Goal: Transaction & Acquisition: Purchase product/service

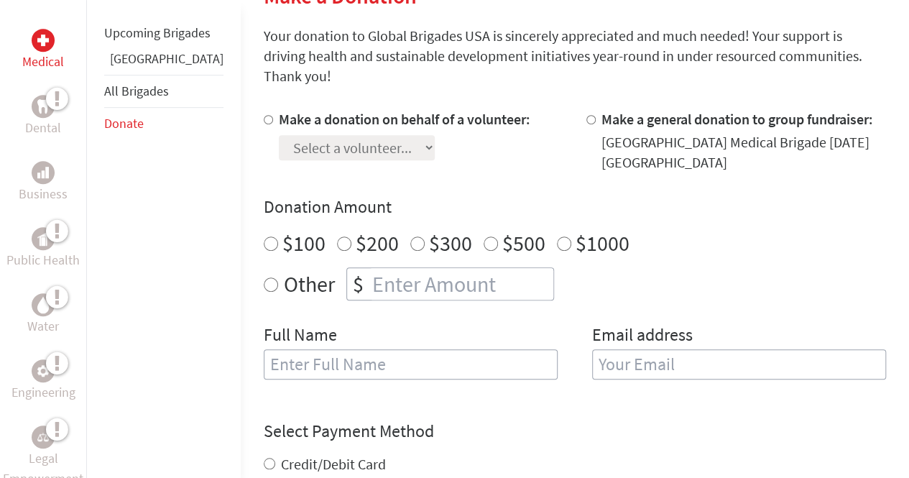
scroll to position [383, 0]
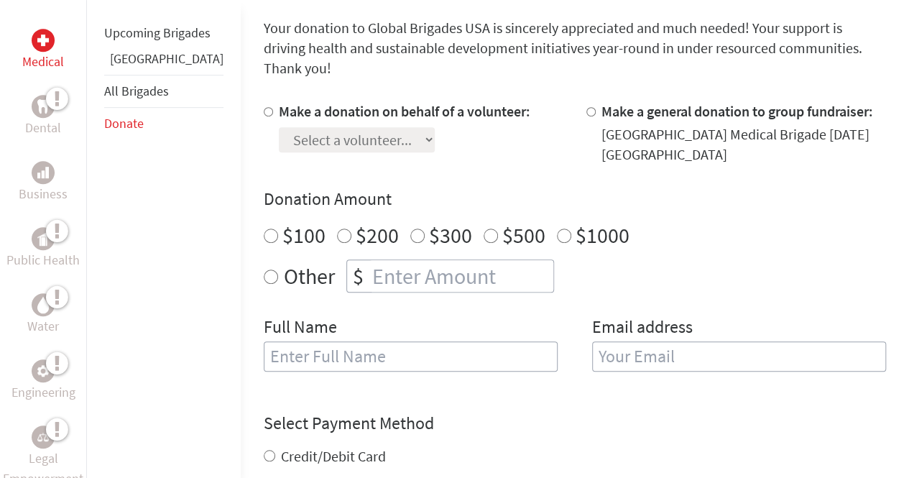
radio input "true"
click at [403, 260] on input "number" at bounding box center [462, 276] width 184 height 32
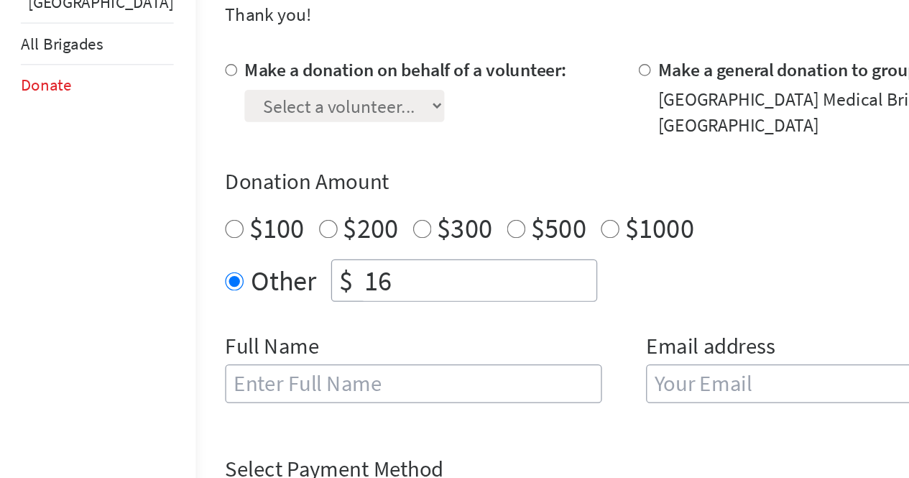
type input "1"
type input "6"
type input "9"
click at [405, 316] on div "Full Name" at bounding box center [411, 352] width 294 height 73
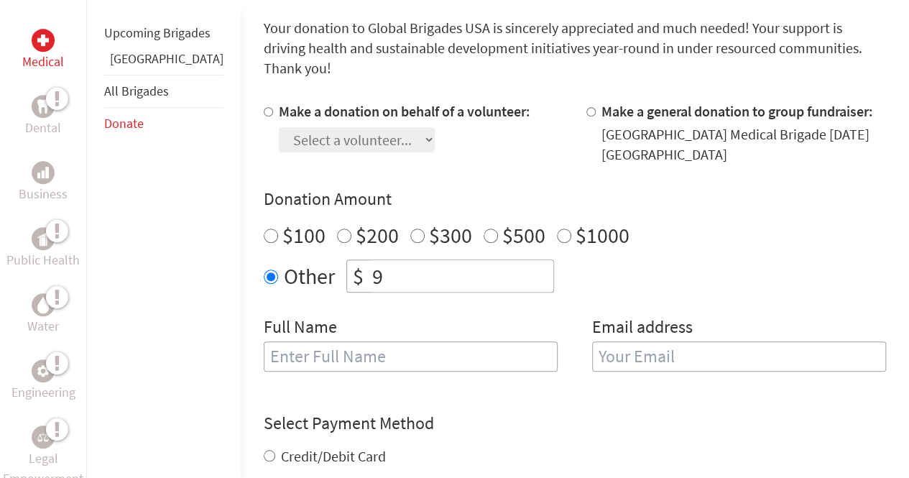
click at [393, 341] on input "text" at bounding box center [411, 356] width 294 height 30
type input "Q"
type input "[PERSON_NAME]"
click at [592, 341] on input "email" at bounding box center [739, 356] width 294 height 30
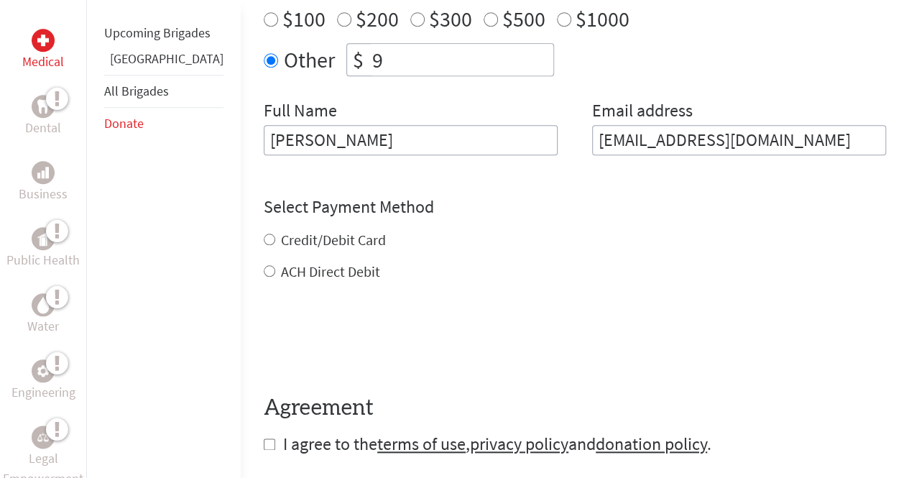
scroll to position [601, 0]
type input "[EMAIL_ADDRESS][DOMAIN_NAME]"
click at [264, 229] on div "Credit/Debit Card ACH Direct Debit" at bounding box center [575, 255] width 623 height 52
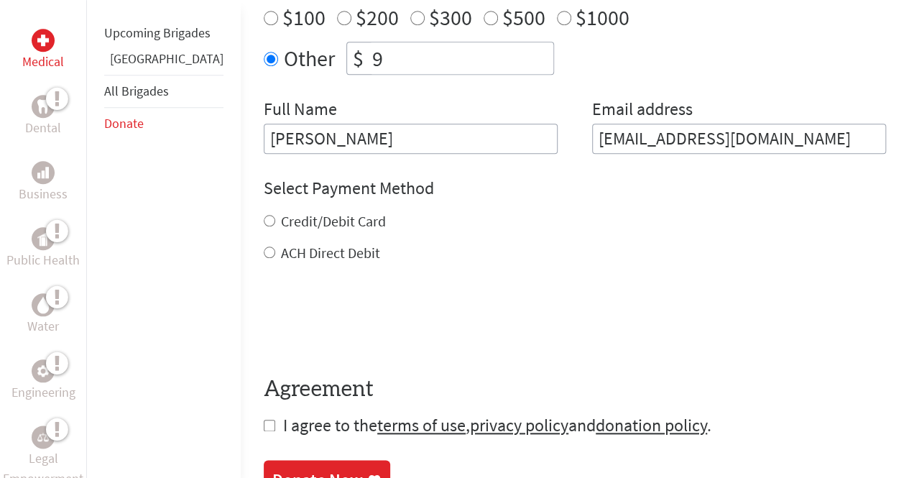
click at [264, 215] on input "Credit/Debit Card" at bounding box center [270, 221] width 12 height 12
radio input "true"
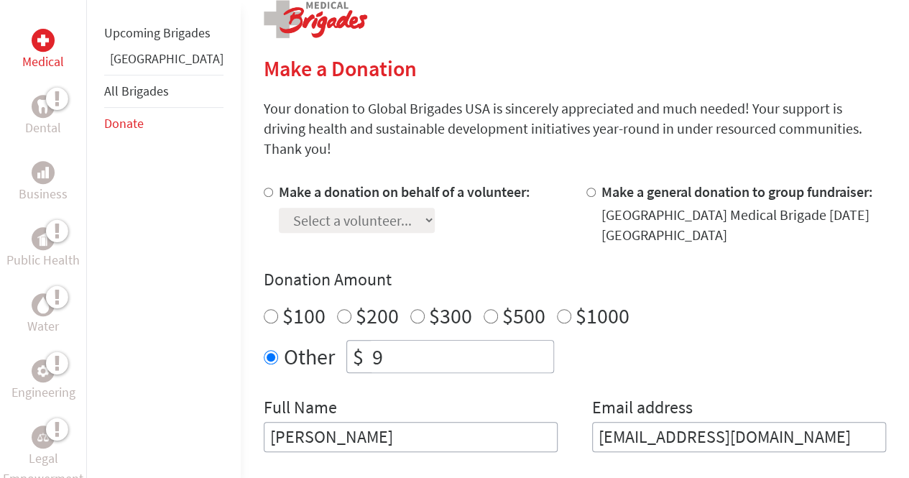
scroll to position [302, 0]
click at [264, 188] on input "Make a donation on behalf of a volunteer:" at bounding box center [268, 192] width 9 height 9
radio input "true"
click at [305, 209] on select "Select a volunteer... [PERSON_NAME] [PERSON_NAME] Chase Little Dakota [PERSON_N…" at bounding box center [357, 220] width 156 height 25
select select "BA41801D-A059-11F0-9E6E-42010A400005"
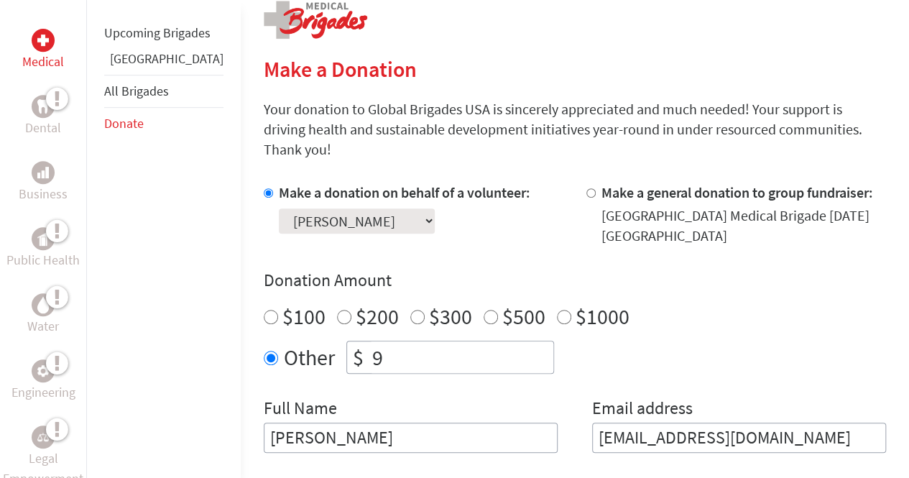
click at [279, 208] on select "Select a volunteer... [PERSON_NAME] [PERSON_NAME] Chase Little Dakota [PERSON_N…" at bounding box center [357, 220] width 156 height 25
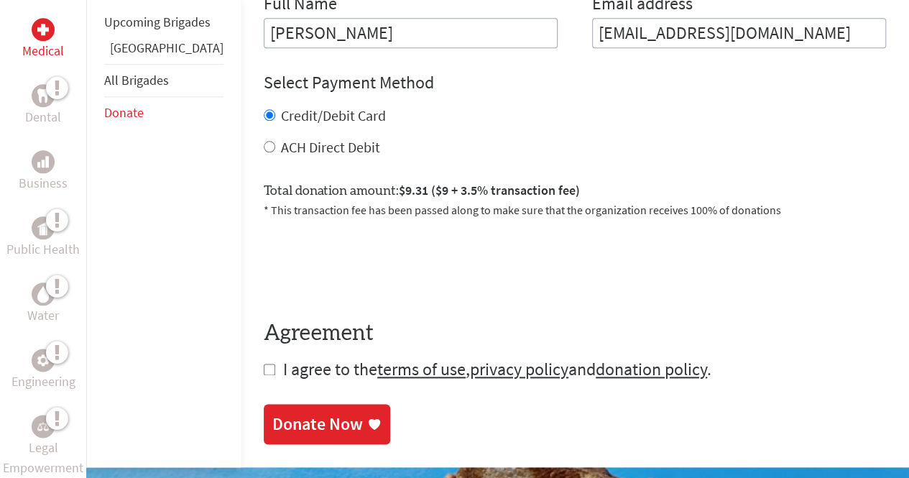
scroll to position [728, 0]
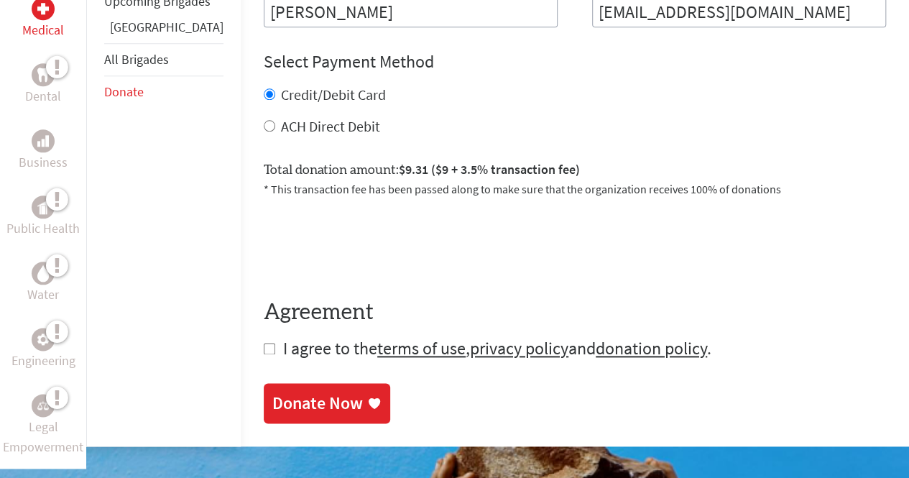
click at [264, 343] on input "checkbox" at bounding box center [270, 349] width 12 height 12
checkbox input "true"
click at [264, 385] on link "Donate Now" at bounding box center [327, 405] width 127 height 40
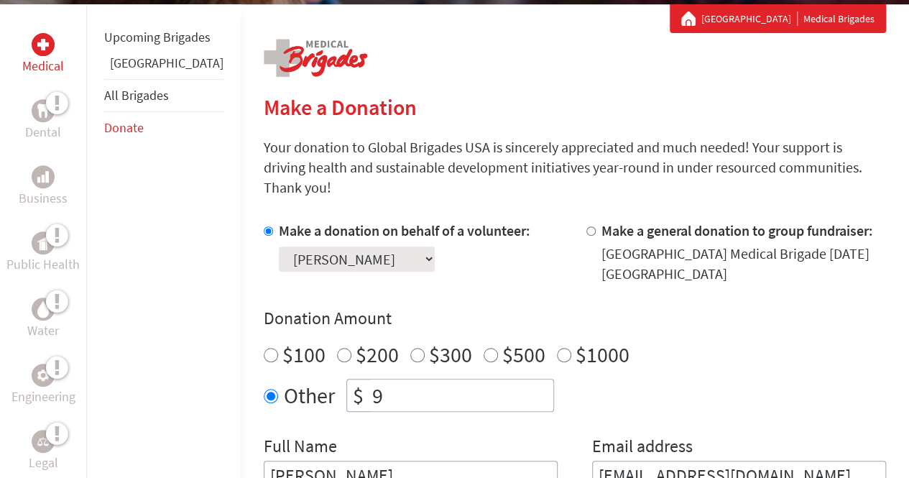
scroll to position [265, 0]
